Goal: Navigation & Orientation: Find specific page/section

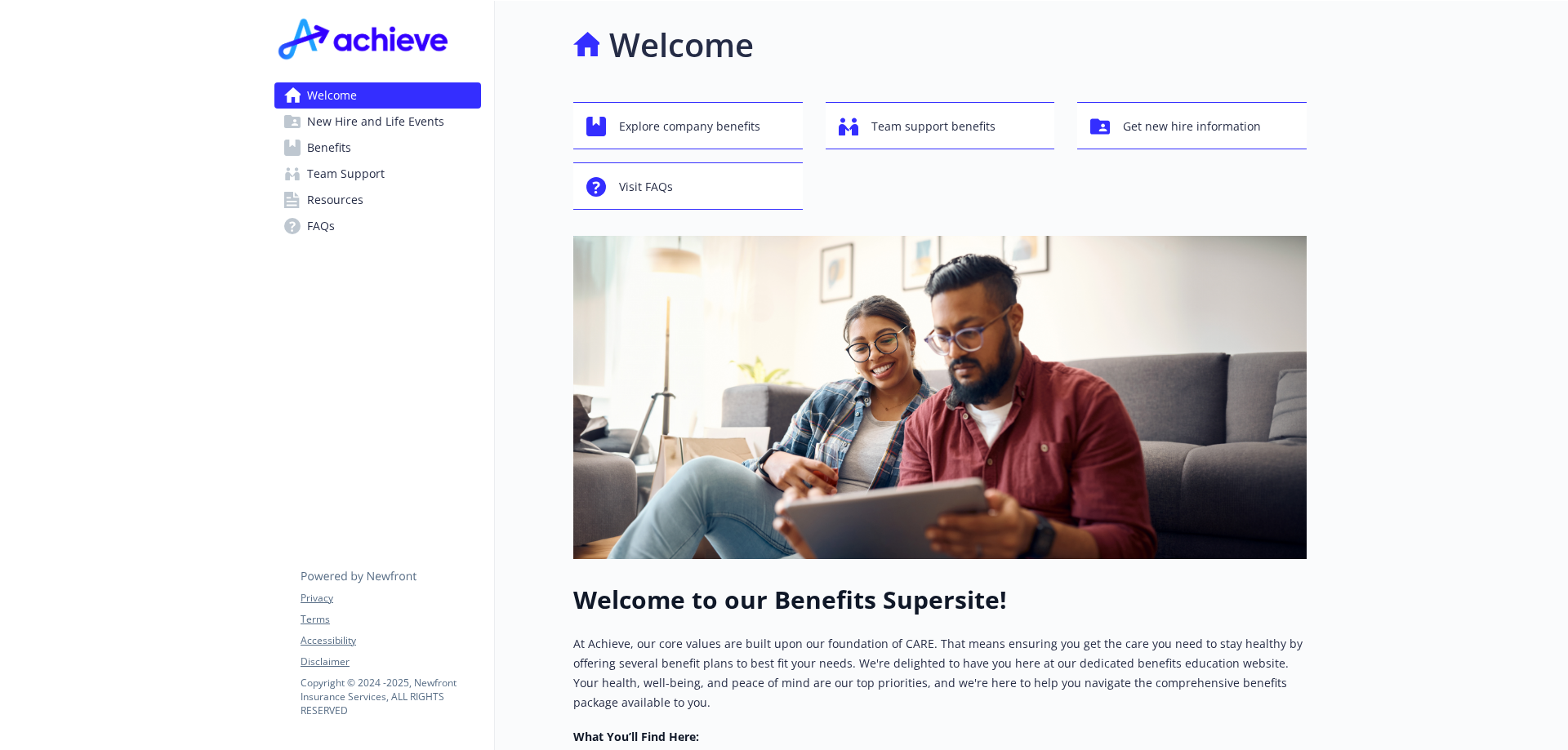
click at [339, 141] on span "Benefits" at bounding box center [328, 147] width 44 height 26
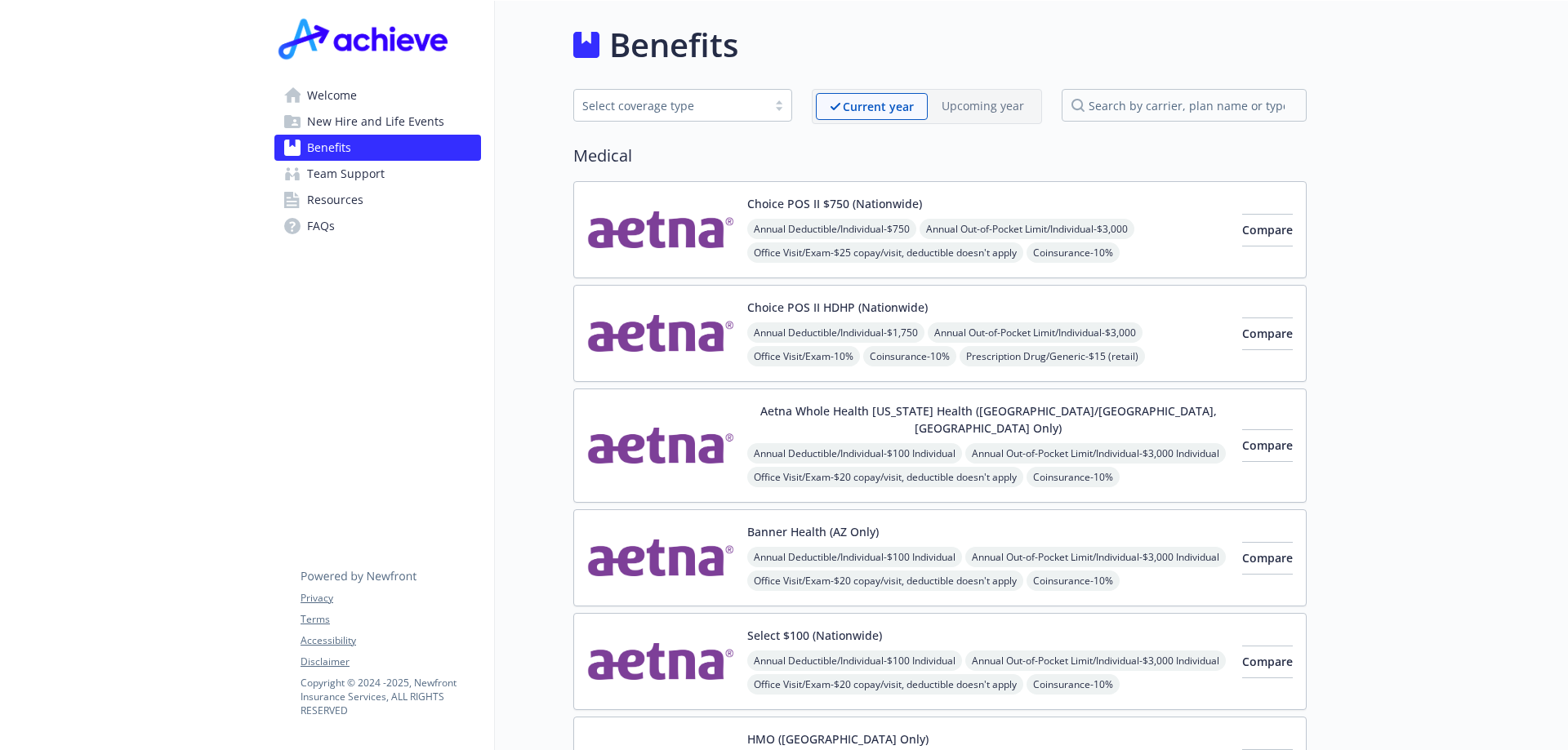
click at [368, 117] on span "New Hire and Life Events" at bounding box center [375, 121] width 137 height 26
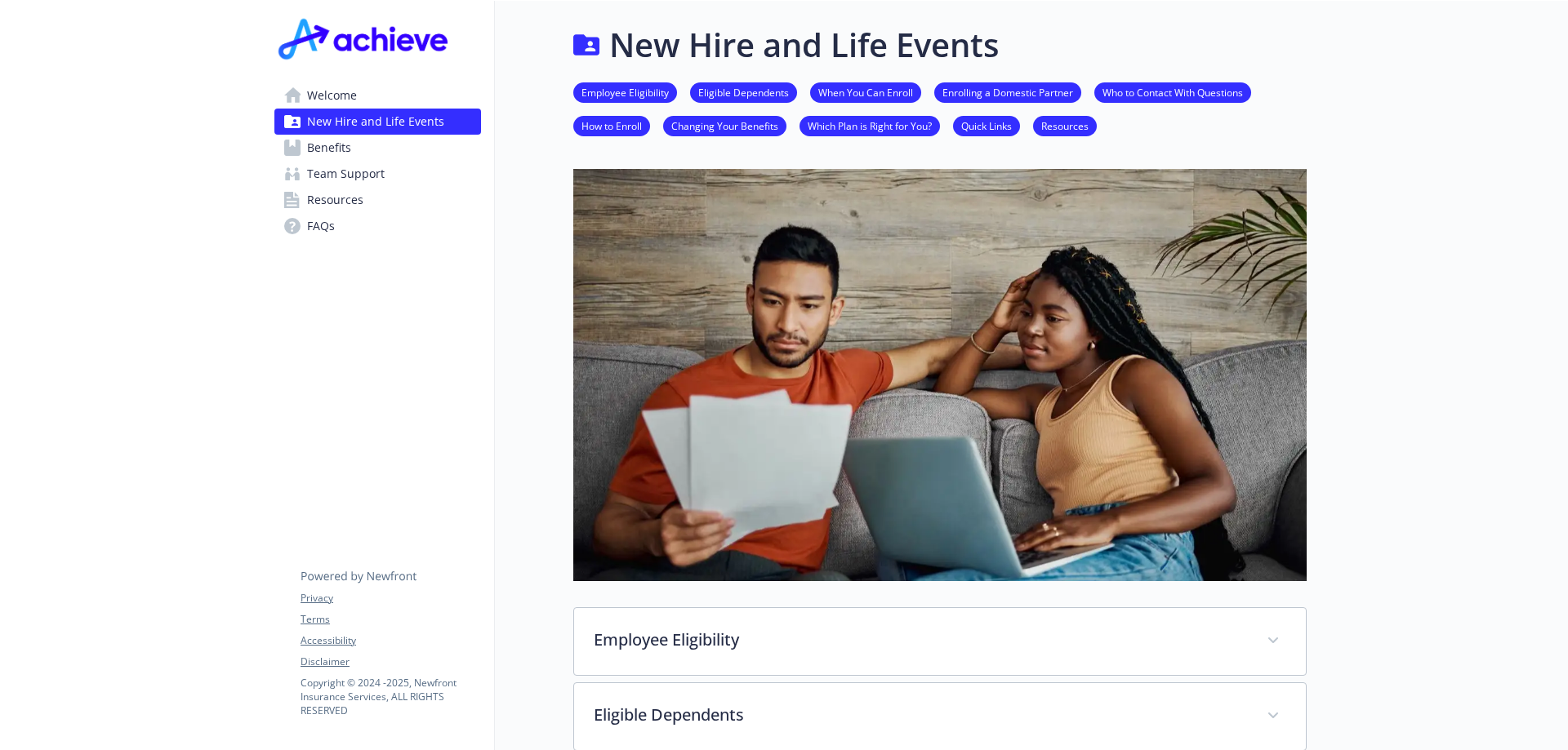
click at [330, 103] on span "Welcome" at bounding box center [331, 95] width 49 height 26
